Goal: Task Accomplishment & Management: Manage account settings

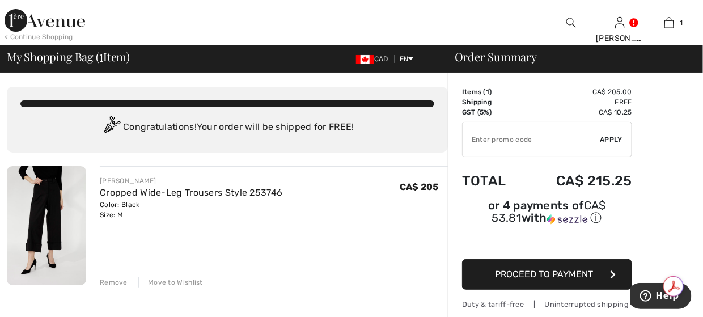
click at [151, 184] on div "[PERSON_NAME]" at bounding box center [191, 181] width 183 height 10
click at [180, 280] on div "Move to Wishlist" at bounding box center [170, 282] width 65 height 10
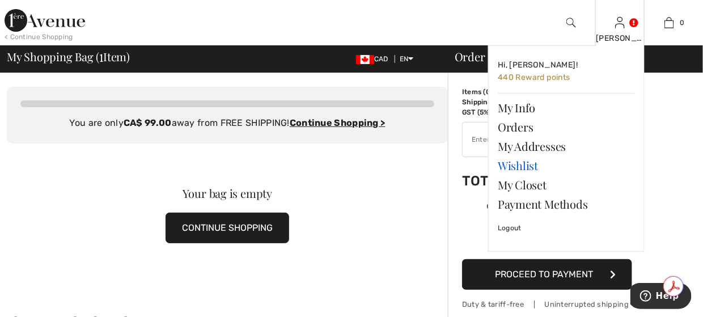
click at [528, 162] on link "Wishlist" at bounding box center [566, 165] width 137 height 19
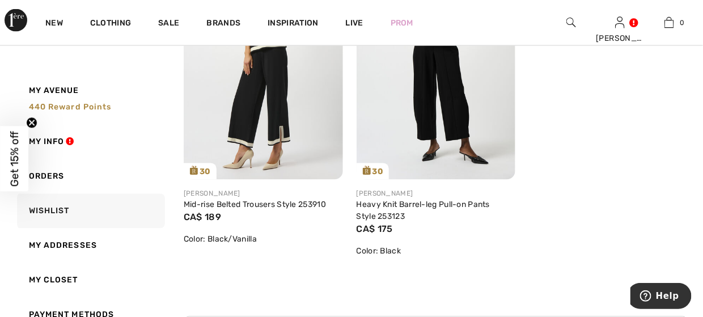
scroll to position [1990, 0]
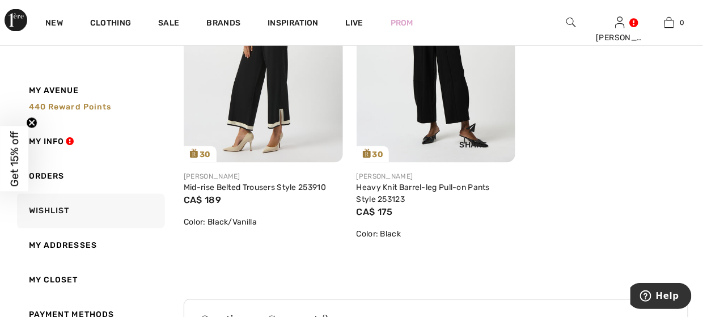
click at [418, 102] on img at bounding box center [436, 44] width 159 height 238
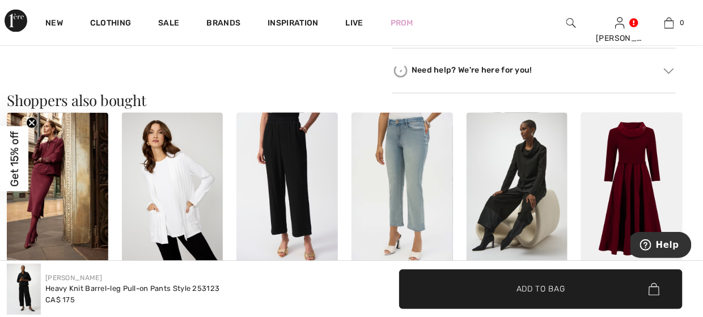
scroll to position [794, 0]
